Goal: Find contact information: Find contact information

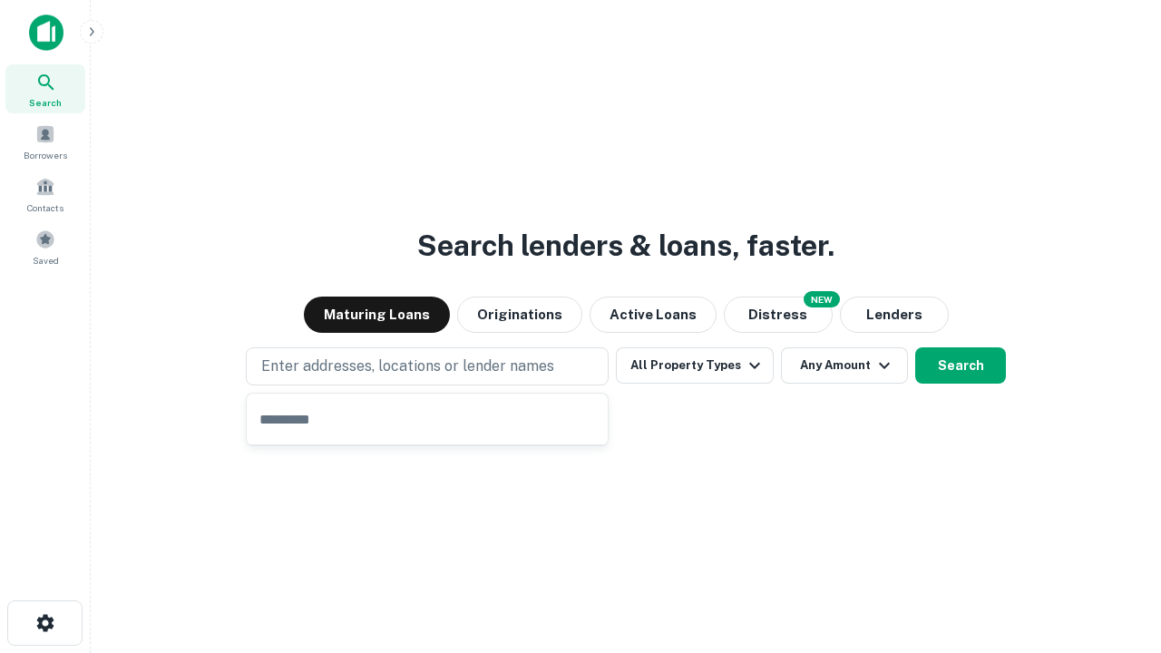
type input "**********"
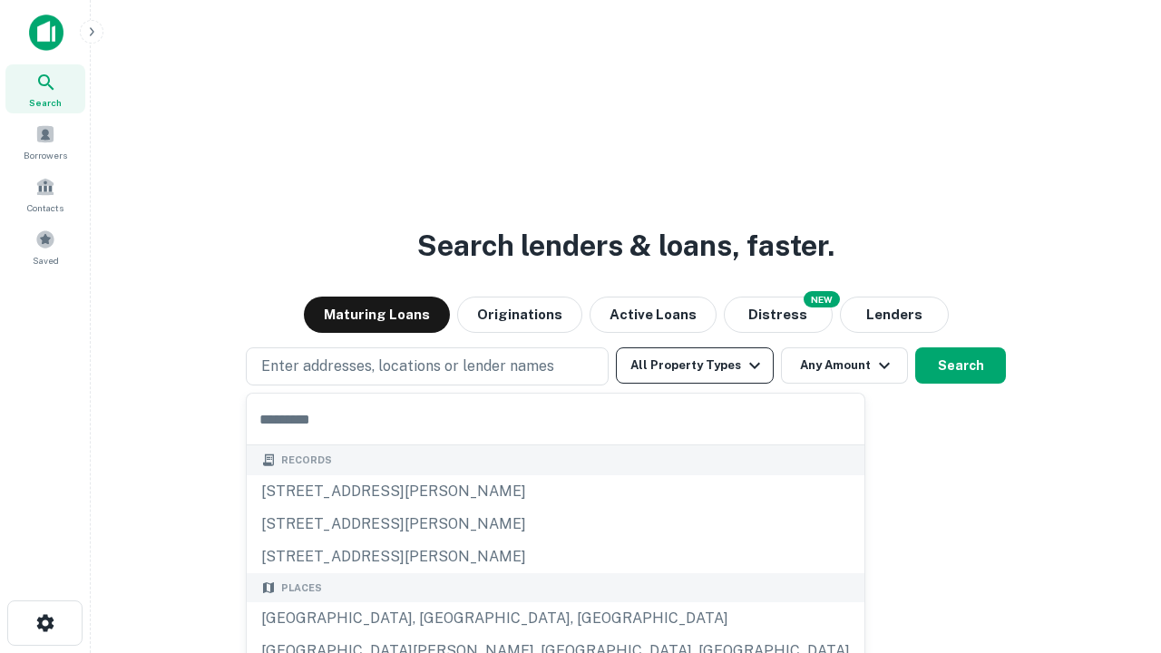
click at [695, 366] on button "All Property Types" at bounding box center [695, 365] width 158 height 36
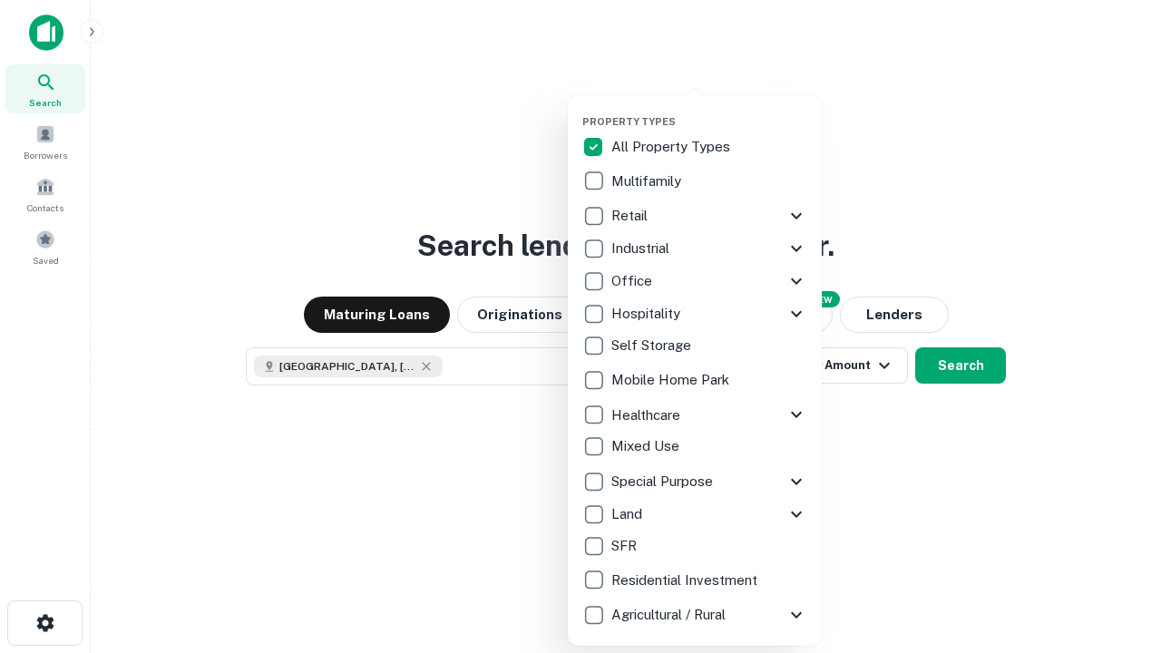
click at [709, 110] on button "button" at bounding box center [709, 110] width 254 height 1
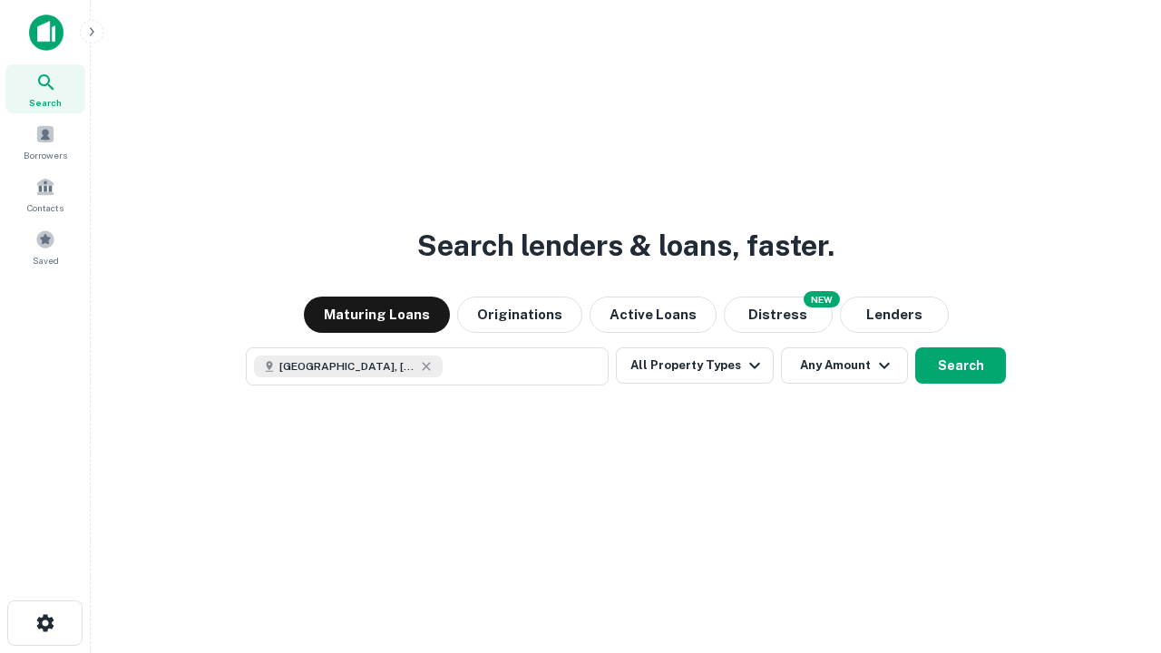
scroll to position [29, 0]
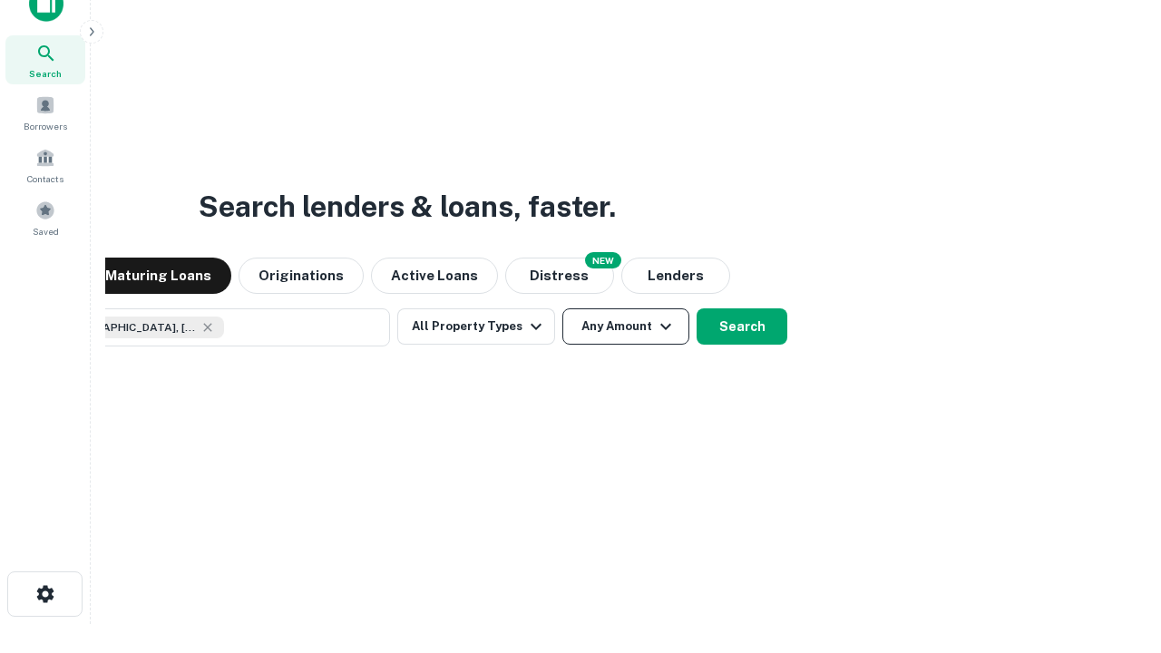
click at [563, 308] on button "Any Amount" at bounding box center [626, 326] width 127 height 36
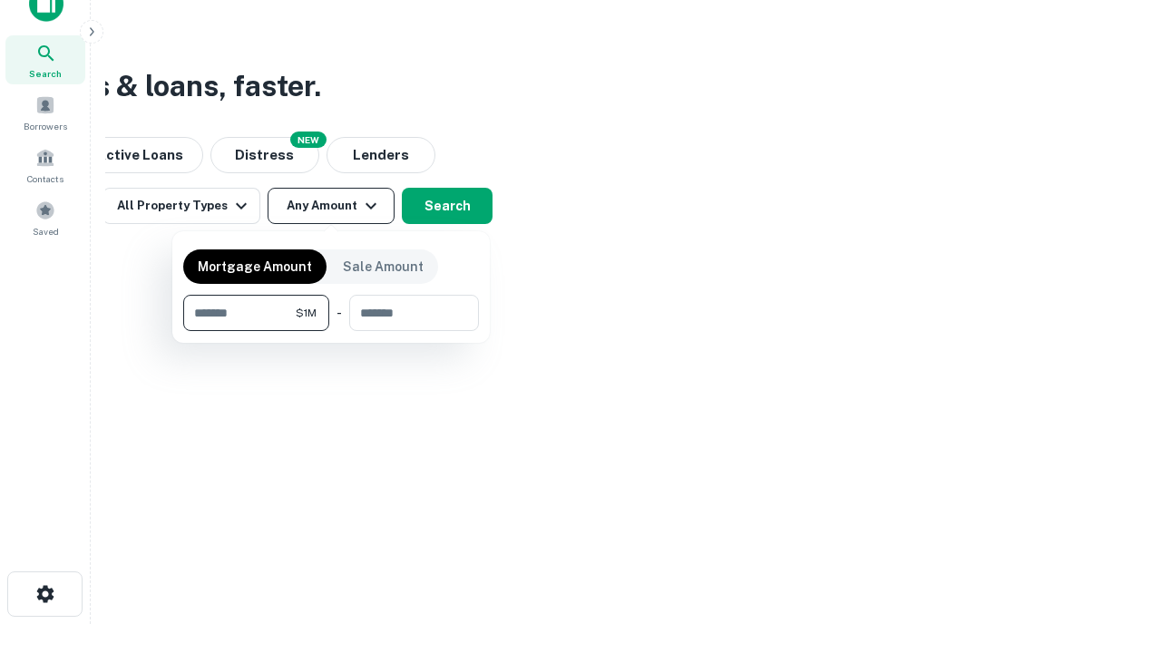
type input "*******"
click at [331, 331] on button "button" at bounding box center [331, 331] width 296 height 1
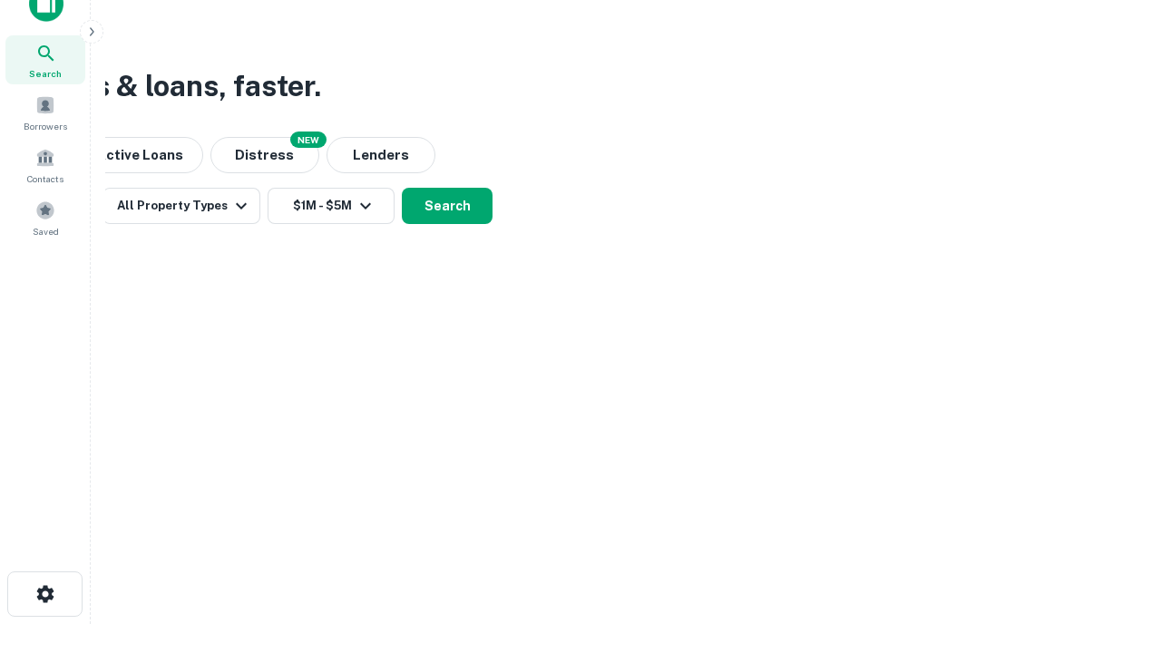
scroll to position [10, 335]
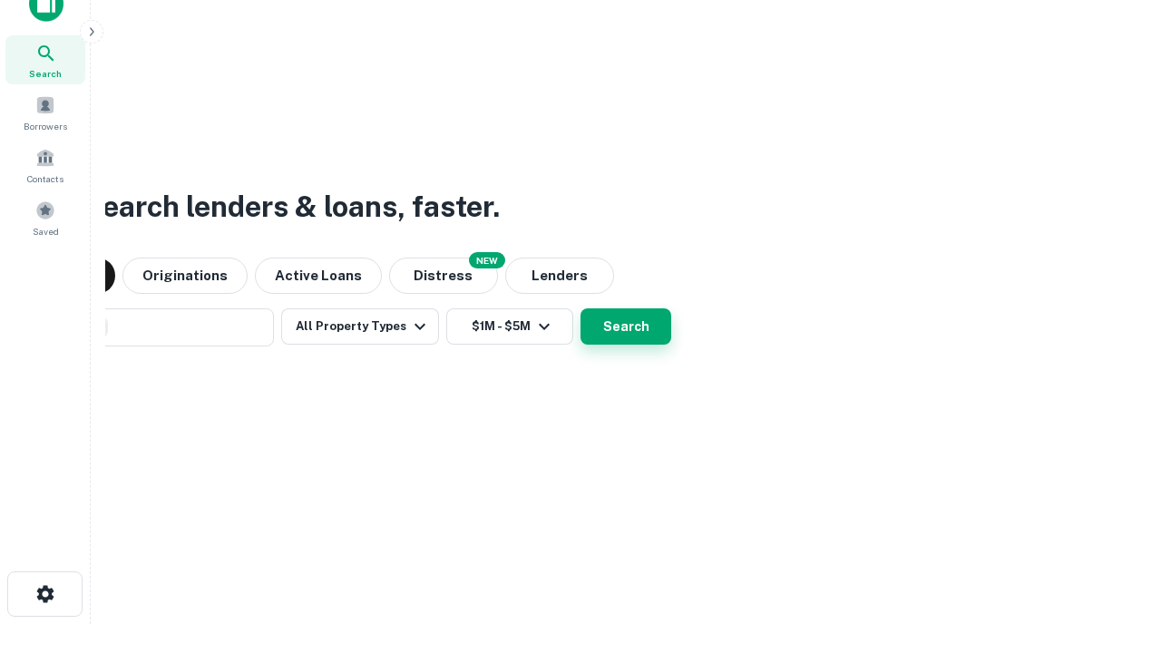
click at [581, 308] on button "Search" at bounding box center [626, 326] width 91 height 36
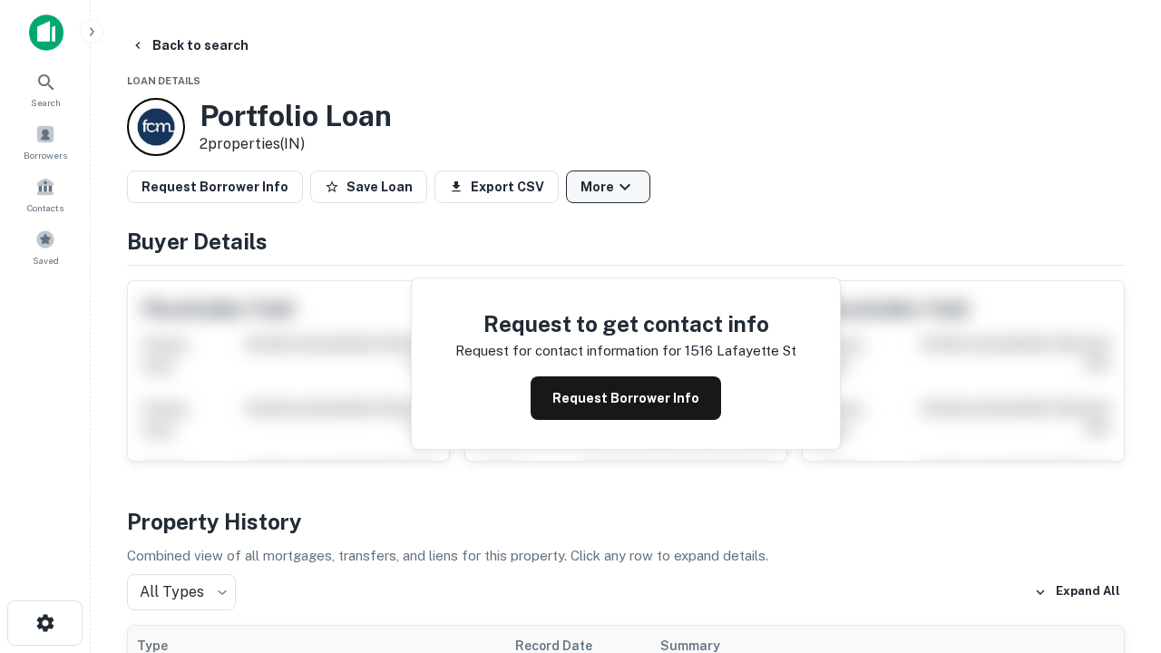
click at [608, 187] on button "More" at bounding box center [608, 187] width 84 height 33
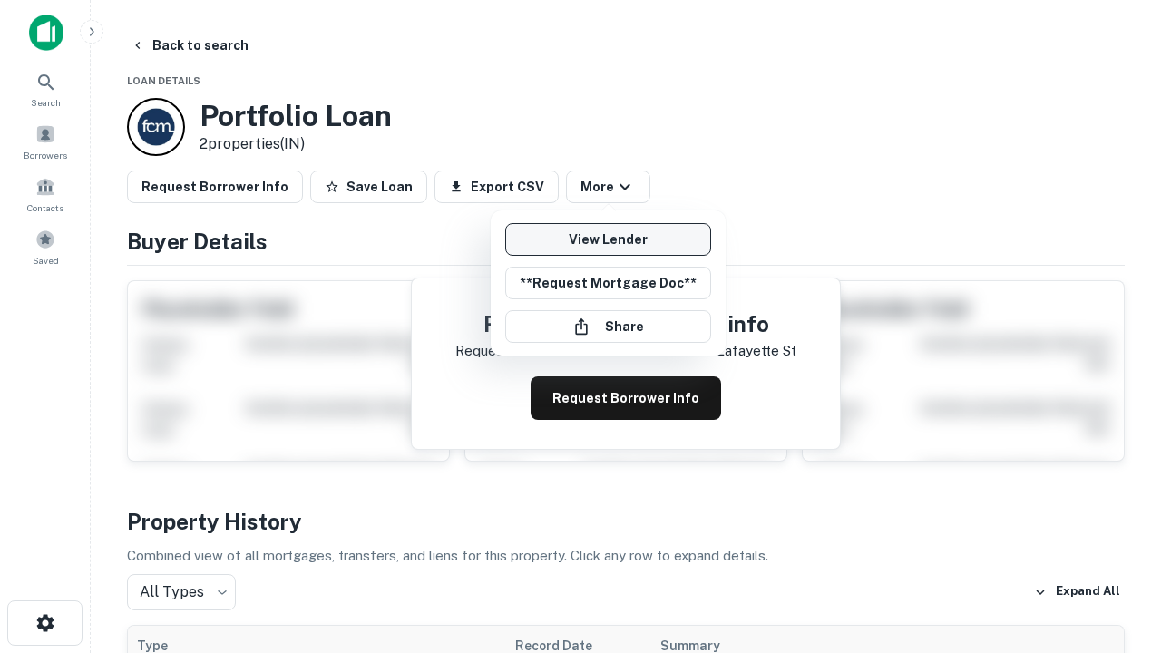
click at [608, 240] on link "View Lender" at bounding box center [608, 239] width 206 height 33
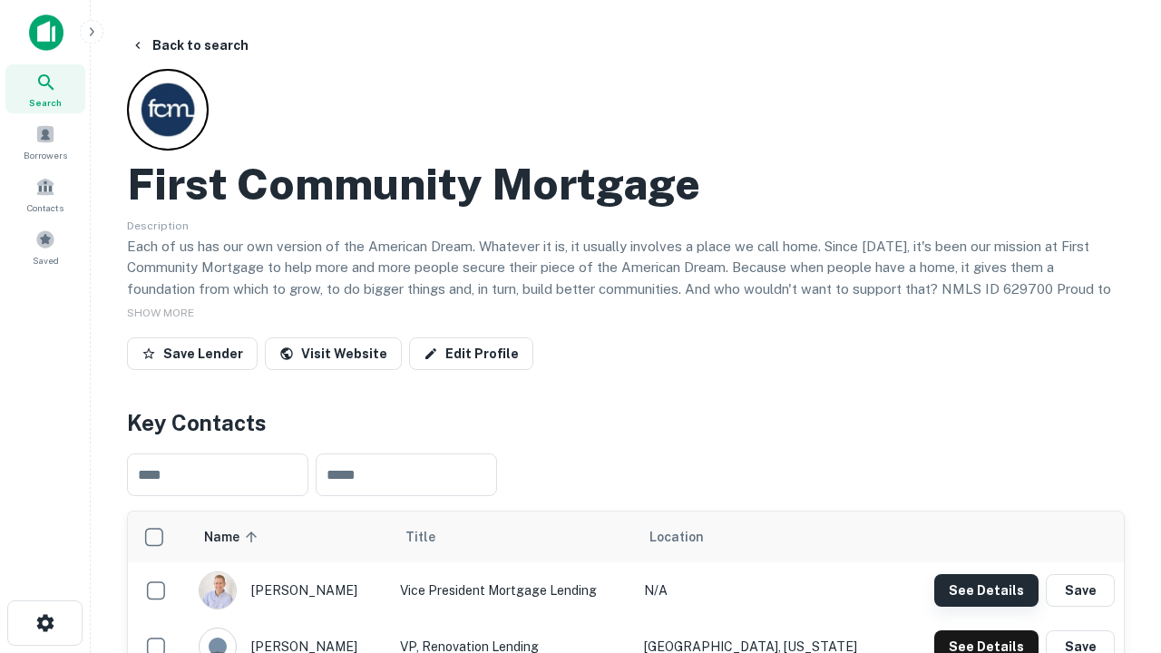
click at [986, 590] on button "See Details" at bounding box center [986, 590] width 104 height 33
click at [44, 623] on icon "button" at bounding box center [45, 623] width 22 height 22
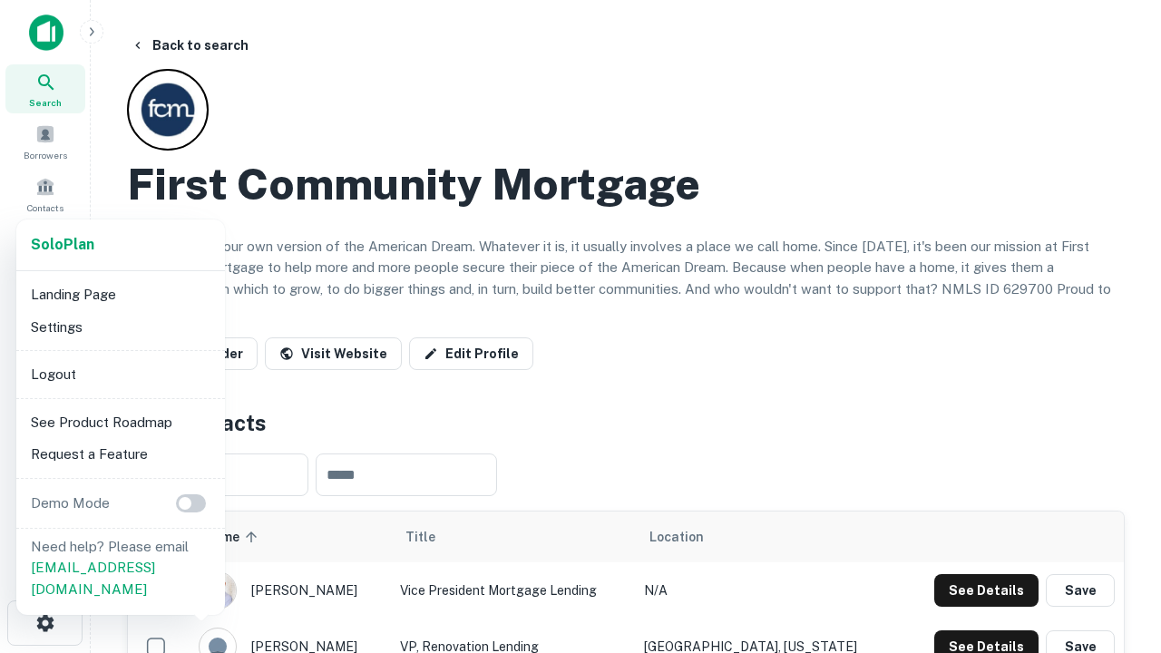
click at [120, 374] on li "Logout" at bounding box center [121, 374] width 194 height 33
